Goal: Task Accomplishment & Management: Use online tool/utility

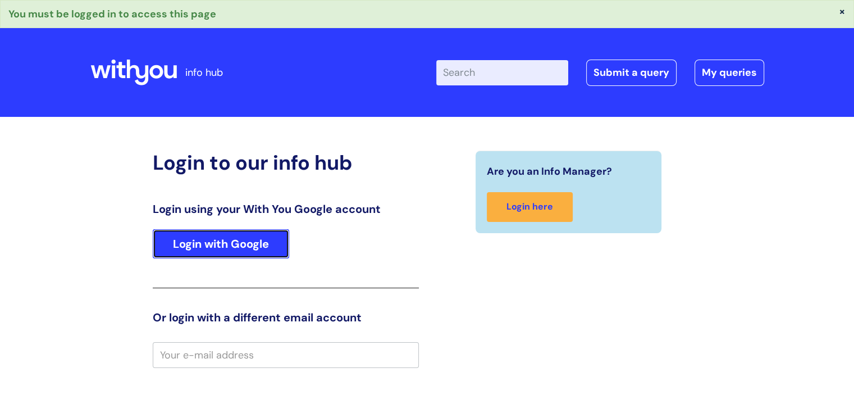
click at [174, 234] on link "Login with Google" at bounding box center [221, 243] width 136 height 29
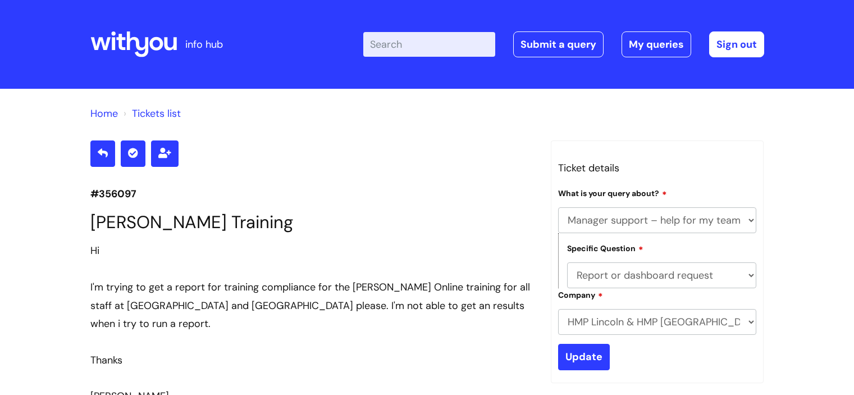
select select "Manager support – help for my team or service, training report requests"
select select "Report or dashboard request"
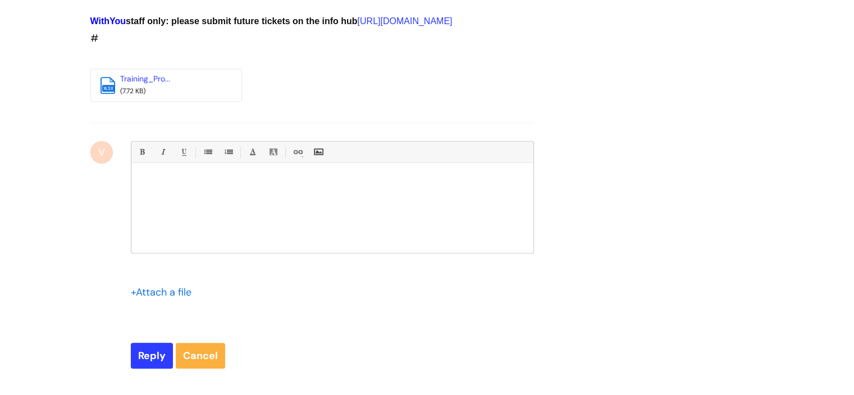
scroll to position [687, 0]
click at [133, 84] on link "Training_Pro..." at bounding box center [145, 79] width 50 height 10
